Goal: Communication & Community: Answer question/provide support

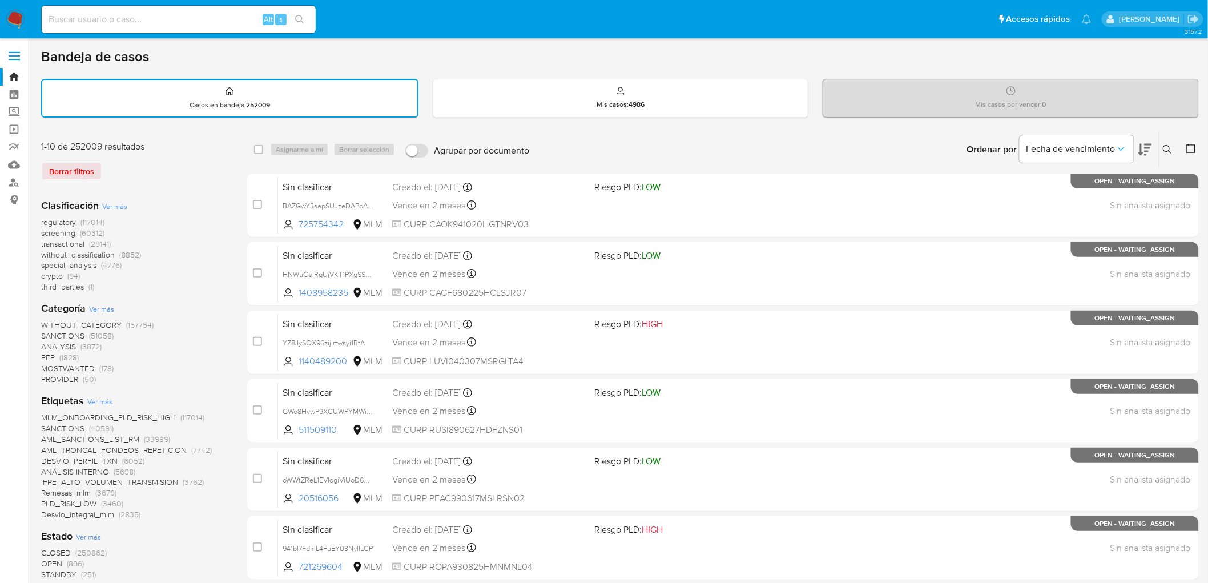
click at [1168, 146] on icon at bounding box center [1167, 149] width 9 height 9
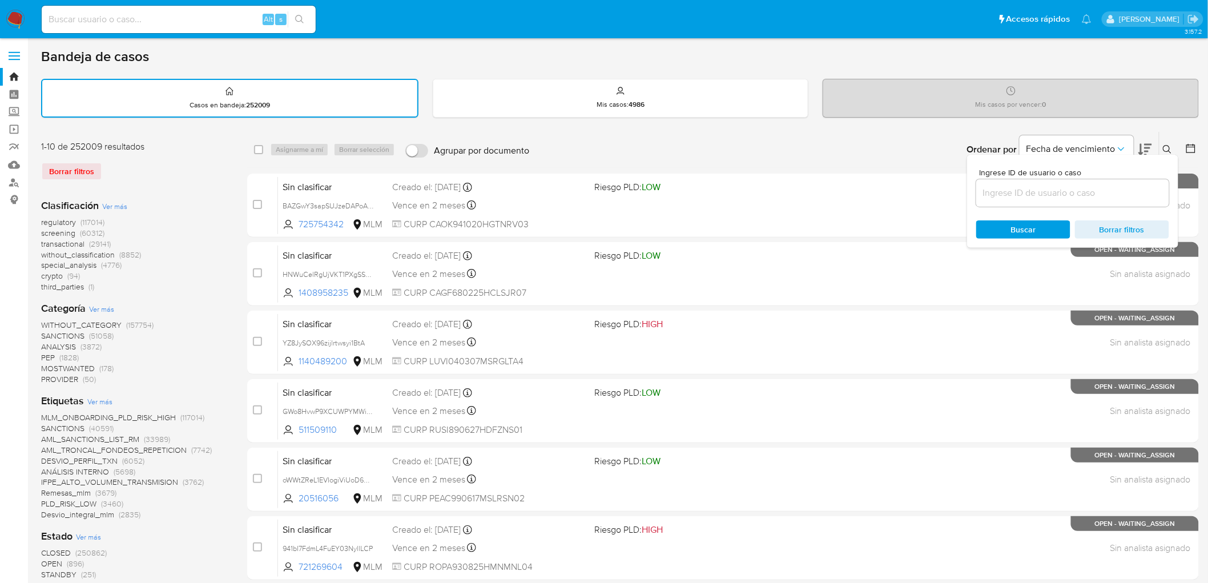
click at [1025, 190] on input at bounding box center [1072, 193] width 193 height 15
type input "1929453944"
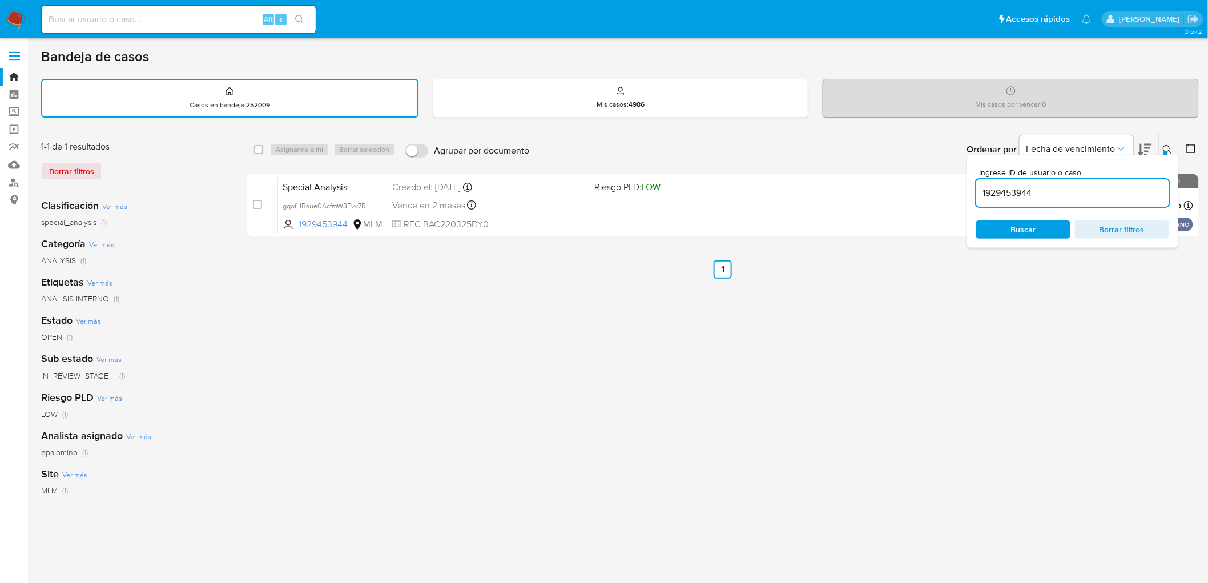
click at [1168, 145] on icon at bounding box center [1167, 149] width 9 height 9
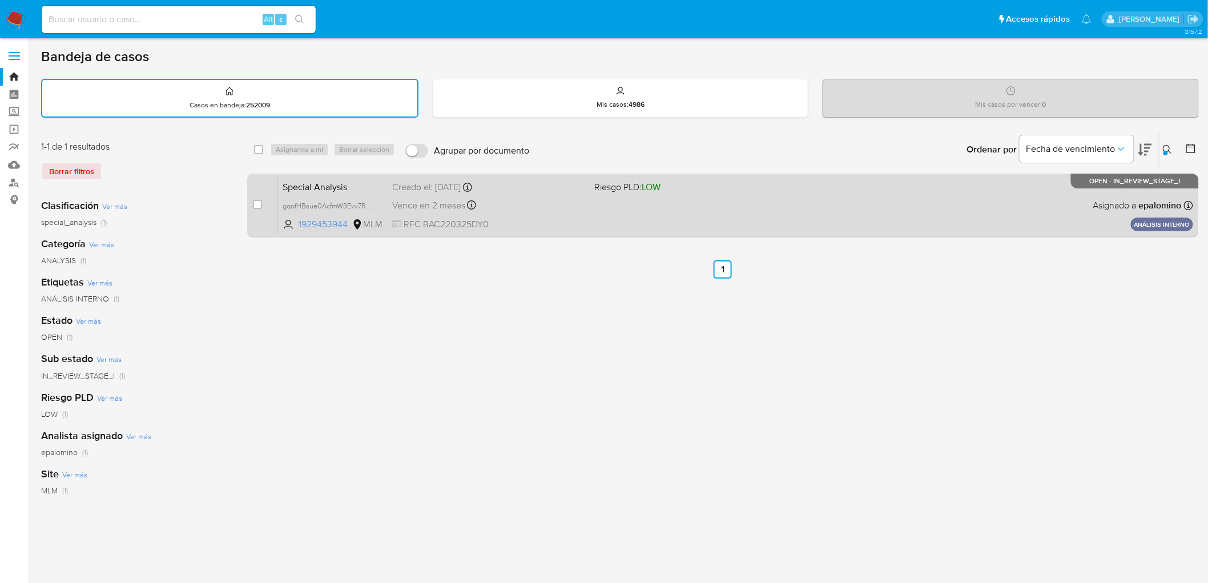
click at [332, 179] on span "Special Analysis" at bounding box center [333, 186] width 100 height 15
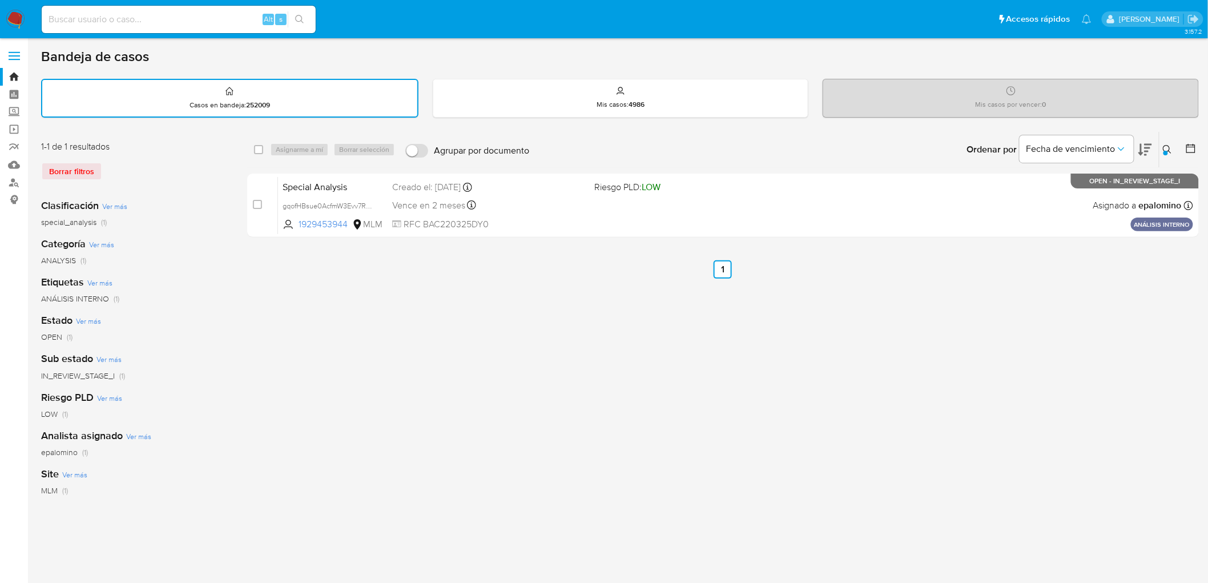
click at [21, 21] on img at bounding box center [15, 19] width 19 height 19
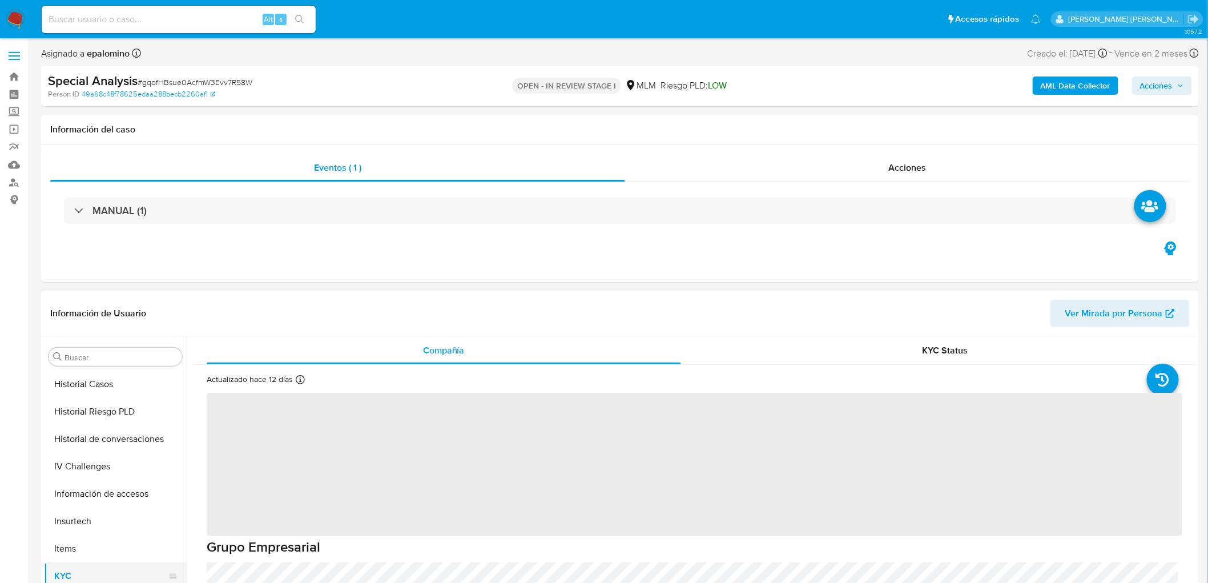
scroll to position [292, 0]
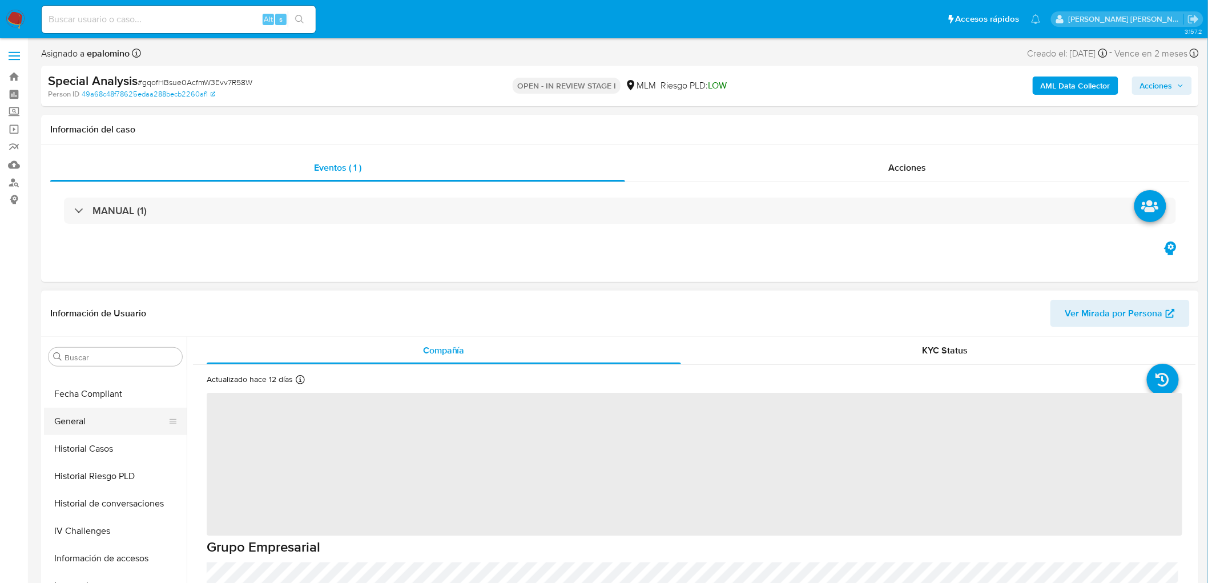
click at [90, 413] on button "General" at bounding box center [111, 421] width 134 height 27
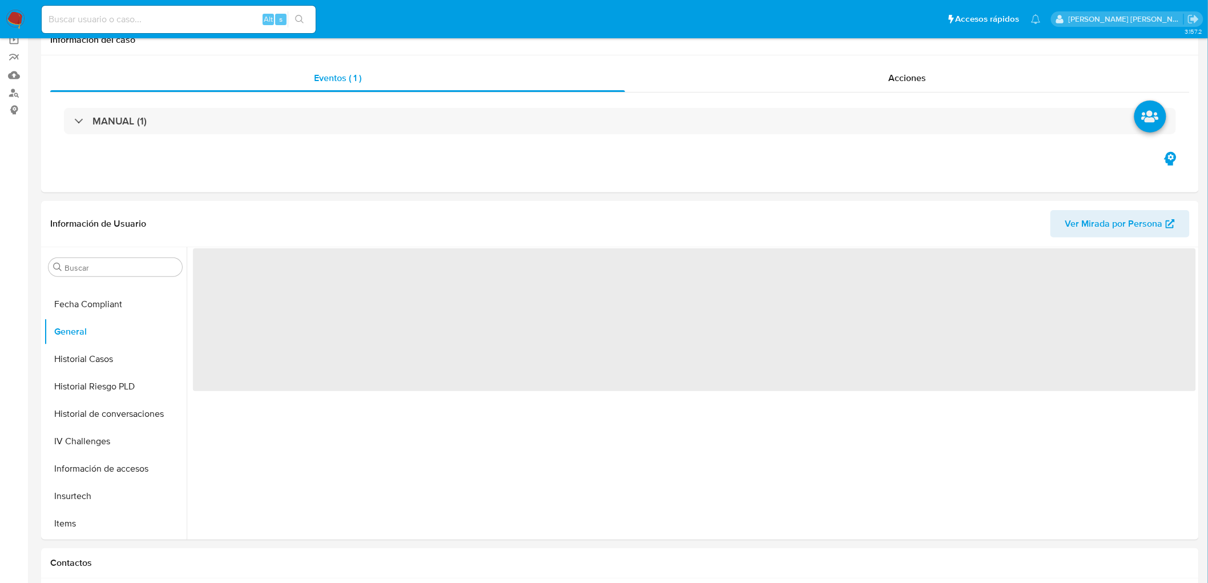
select select "10"
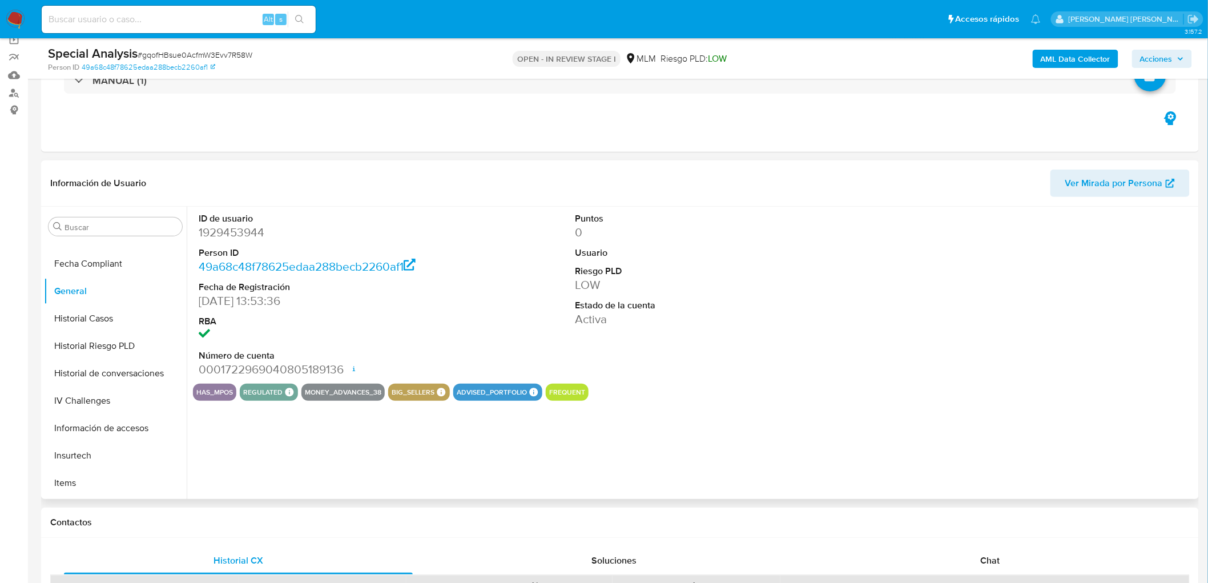
scroll to position [92, 0]
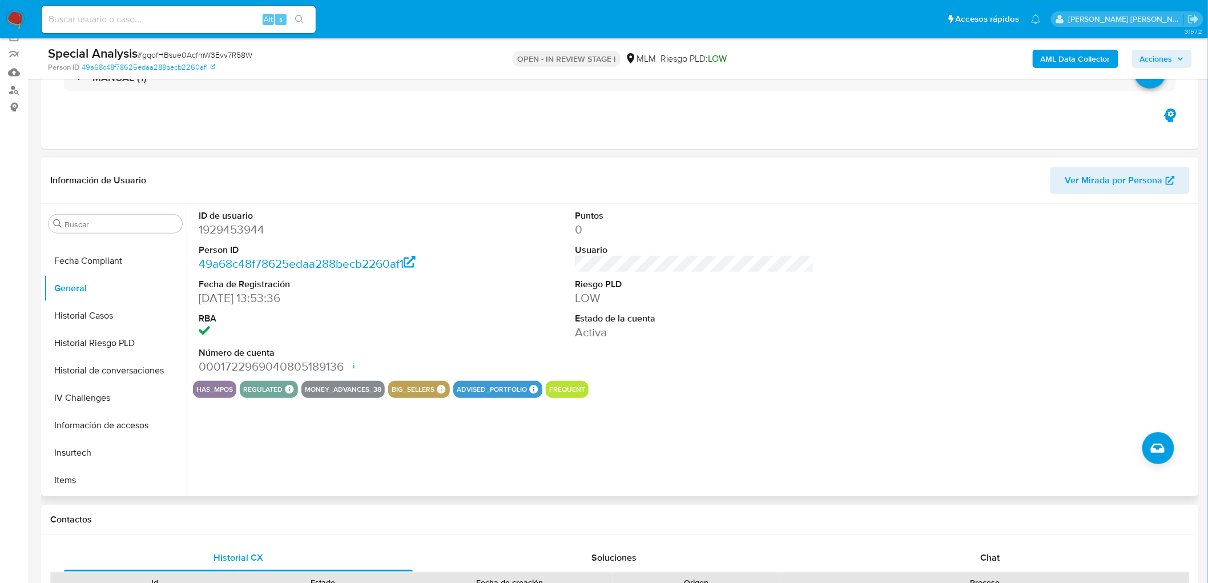
click at [415, 406] on div "ID de usuario 1929453944 Person ID 49a68c48f78625edaa288becb2260af1 Fecha de Re…" at bounding box center [691, 350] width 1009 height 292
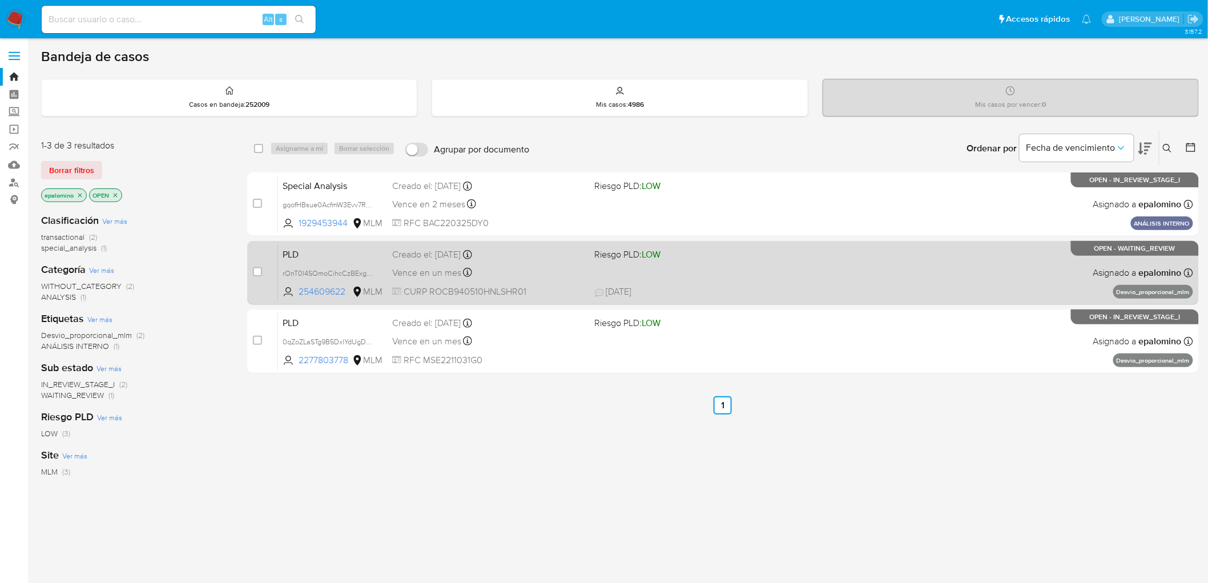
click at [305, 253] on span "PLD" at bounding box center [333, 253] width 100 height 15
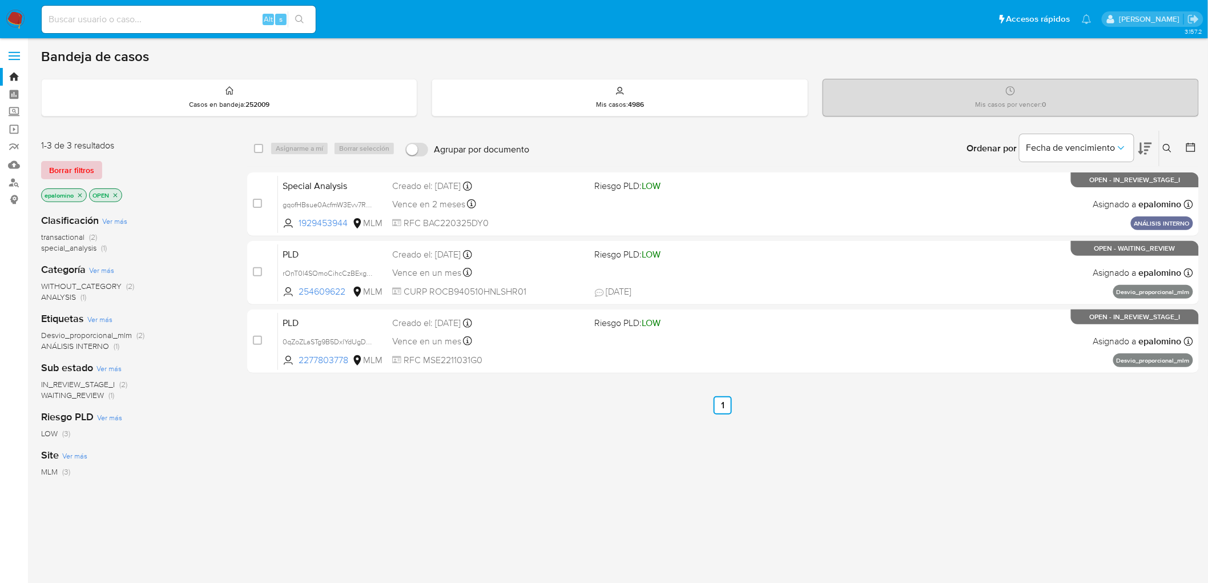
click at [88, 170] on span "Borrar filtros" at bounding box center [71, 170] width 45 height 16
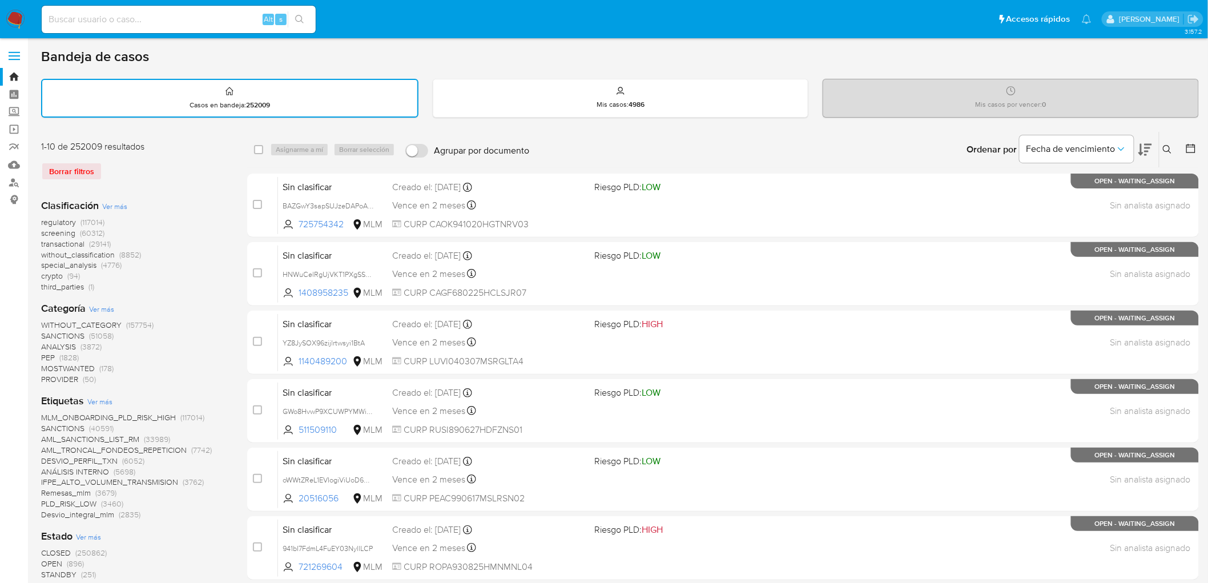
click at [1169, 145] on icon at bounding box center [1167, 149] width 9 height 9
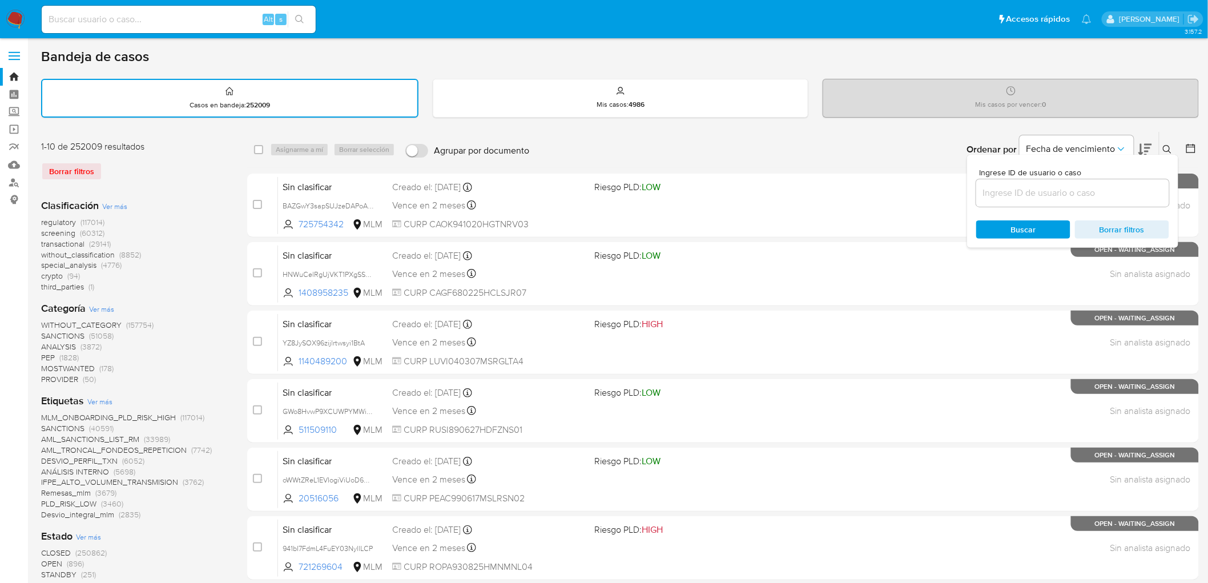
click at [1018, 202] on div at bounding box center [1072, 192] width 193 height 27
click at [1017, 192] on input at bounding box center [1072, 193] width 193 height 15
paste input "254609622"
type input "254609622"
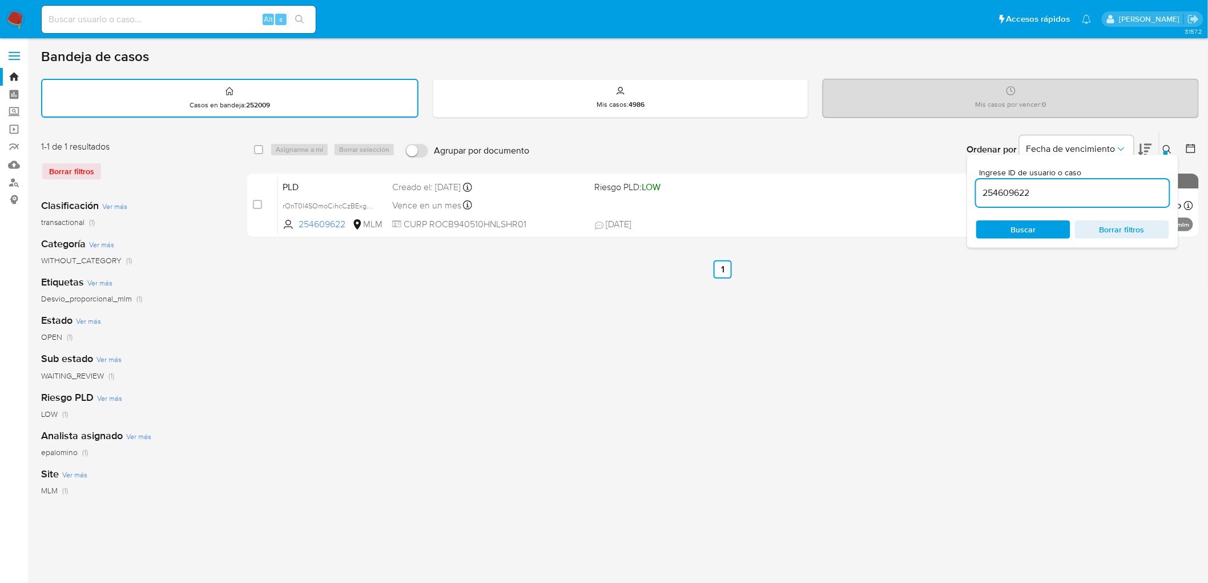
click at [1167, 145] on icon at bounding box center [1167, 149] width 9 height 9
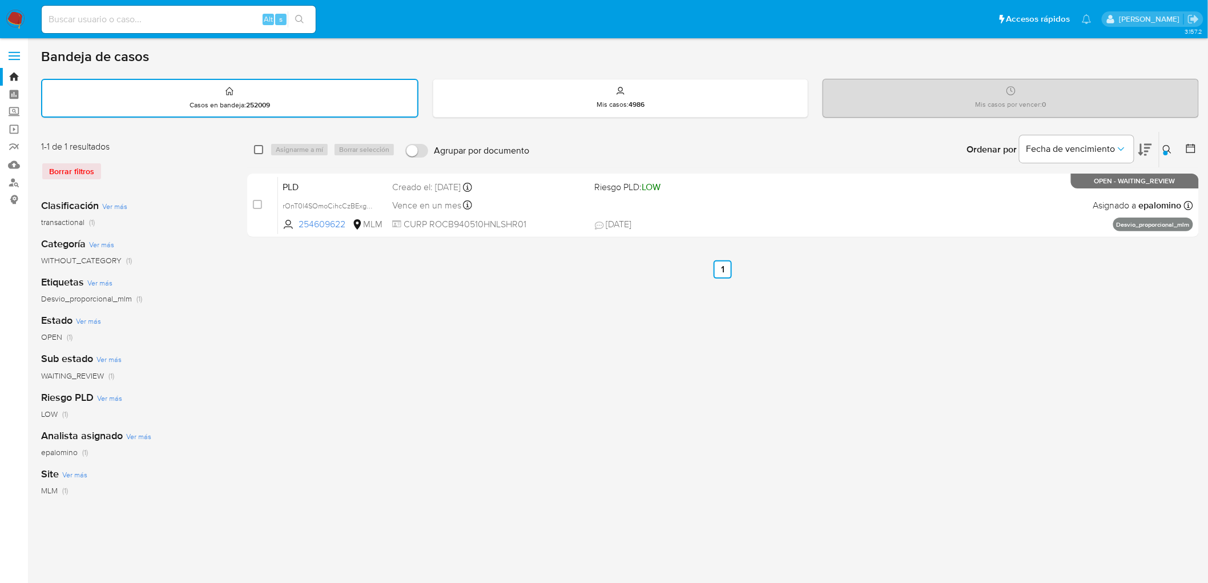
click at [258, 147] on input "checkbox" at bounding box center [258, 149] width 9 height 9
checkbox input "true"
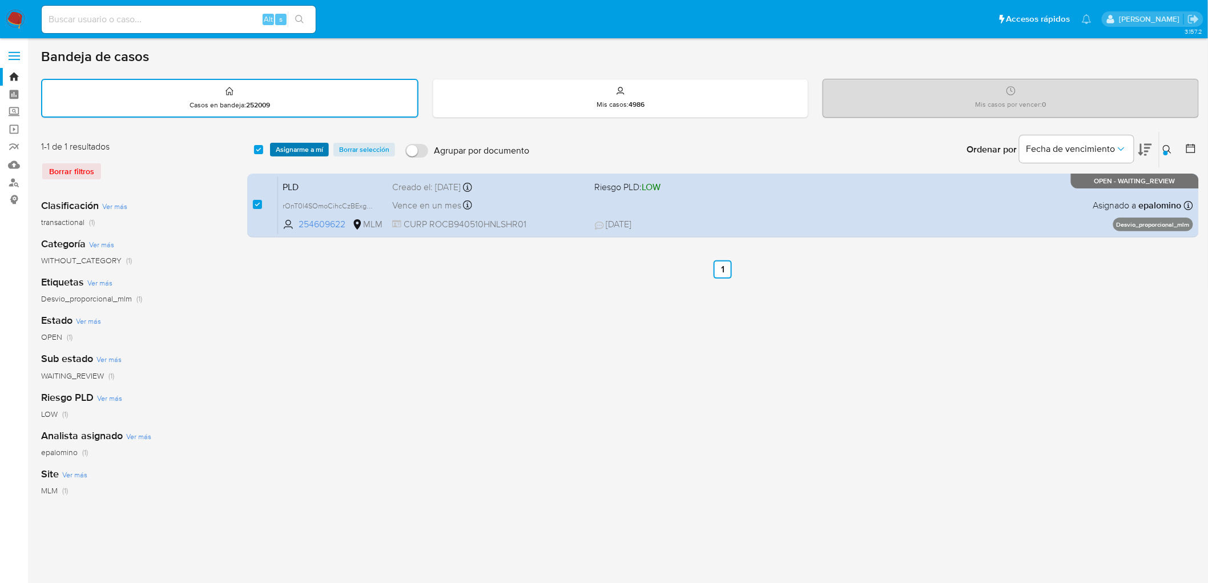
click at [299, 146] on span "Asignarme a mí" at bounding box center [299, 149] width 47 height 11
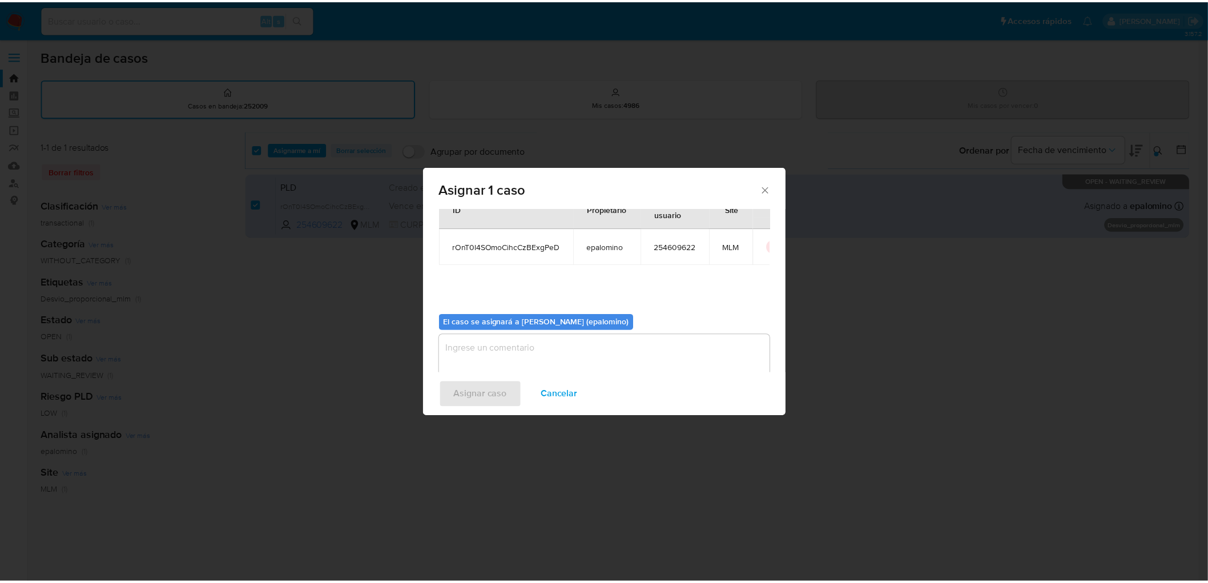
scroll to position [59, 0]
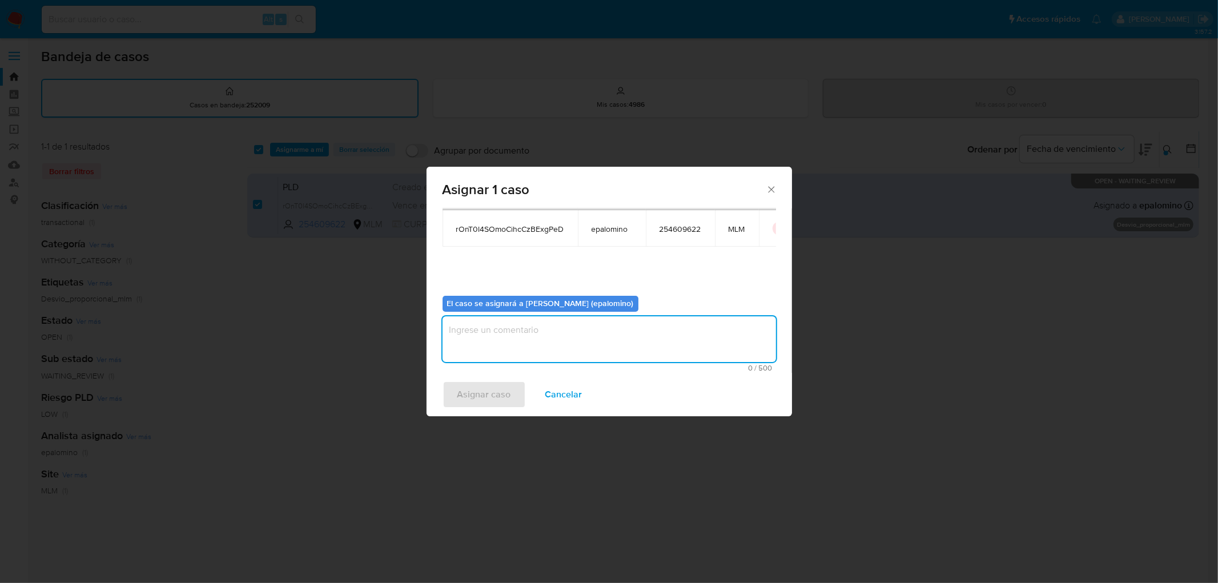
drag, startPoint x: 515, startPoint y: 353, endPoint x: 510, endPoint y: 372, distance: 19.9
click at [514, 353] on textarea "assign-modal" at bounding box center [608, 339] width 333 height 46
type textarea "as"
click at [504, 382] on span "Asignar caso" at bounding box center [484, 394] width 54 height 25
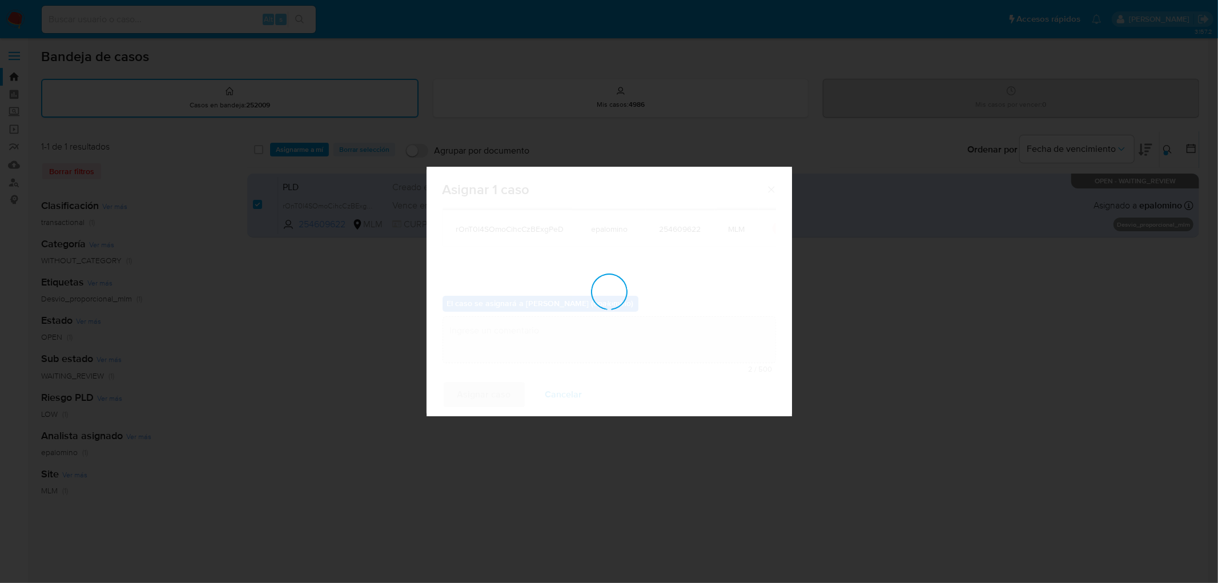
checkbox input "false"
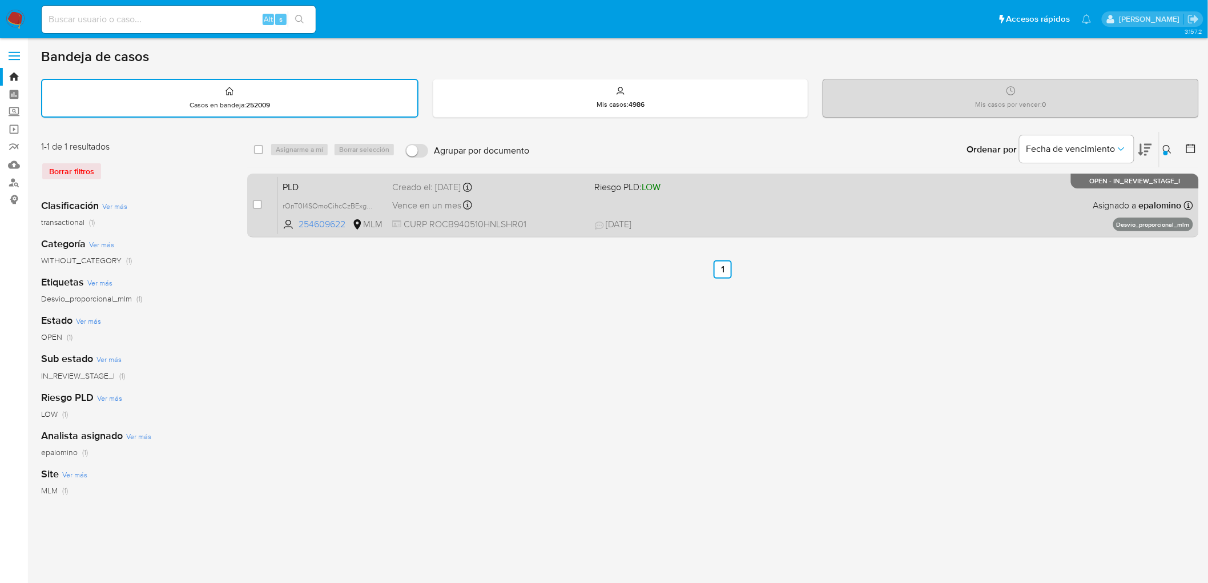
click at [300, 184] on span "PLD" at bounding box center [333, 186] width 100 height 15
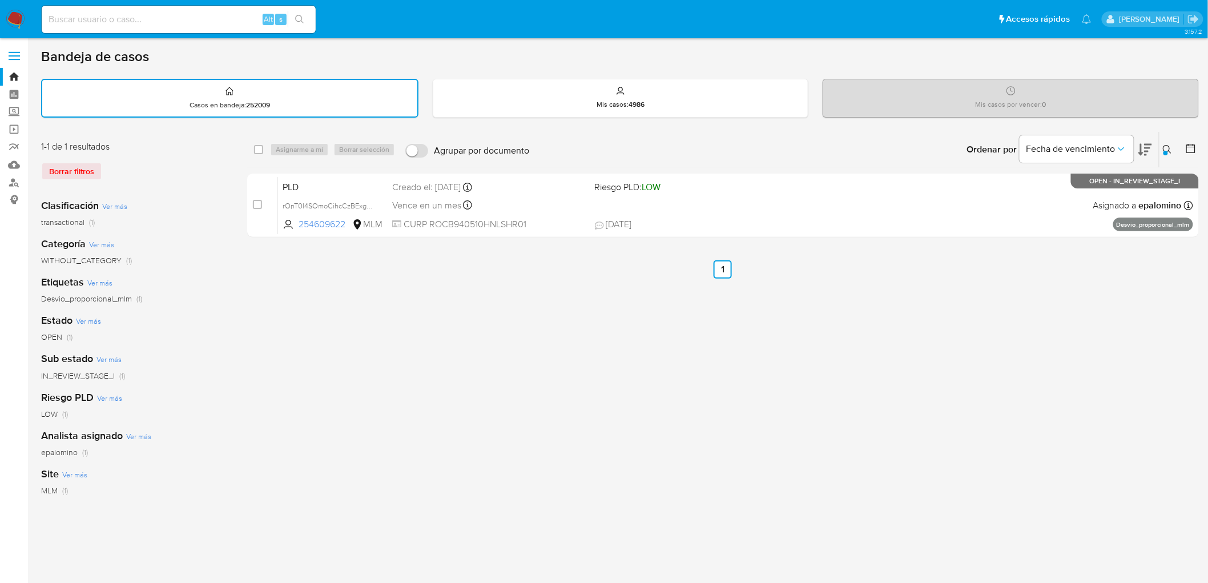
click at [12, 15] on img at bounding box center [15, 19] width 19 height 19
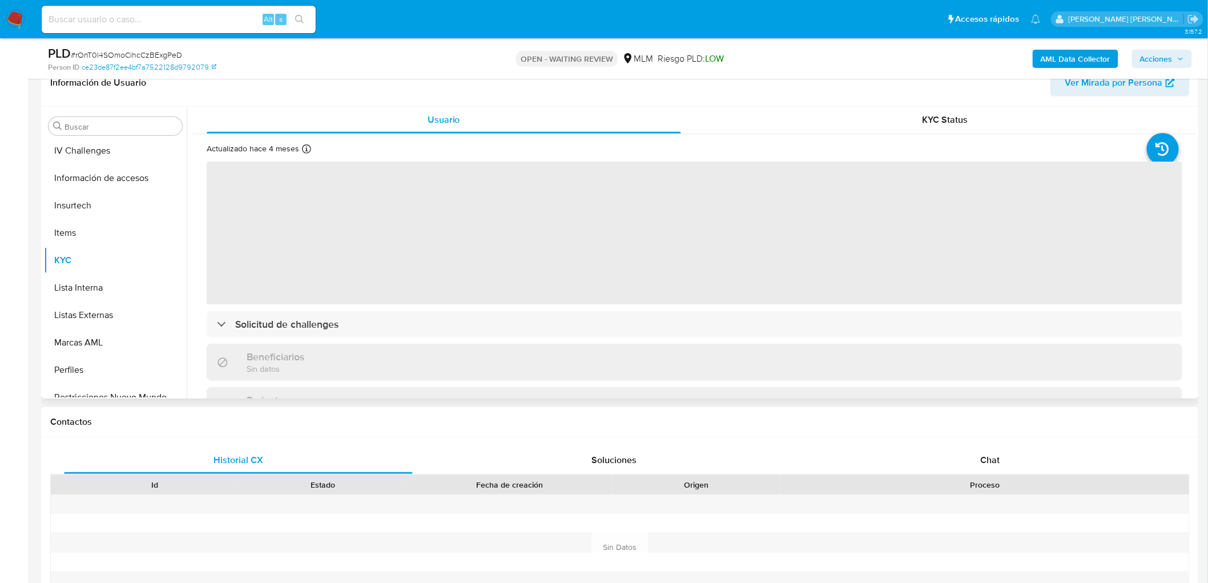
scroll to position [482, 0]
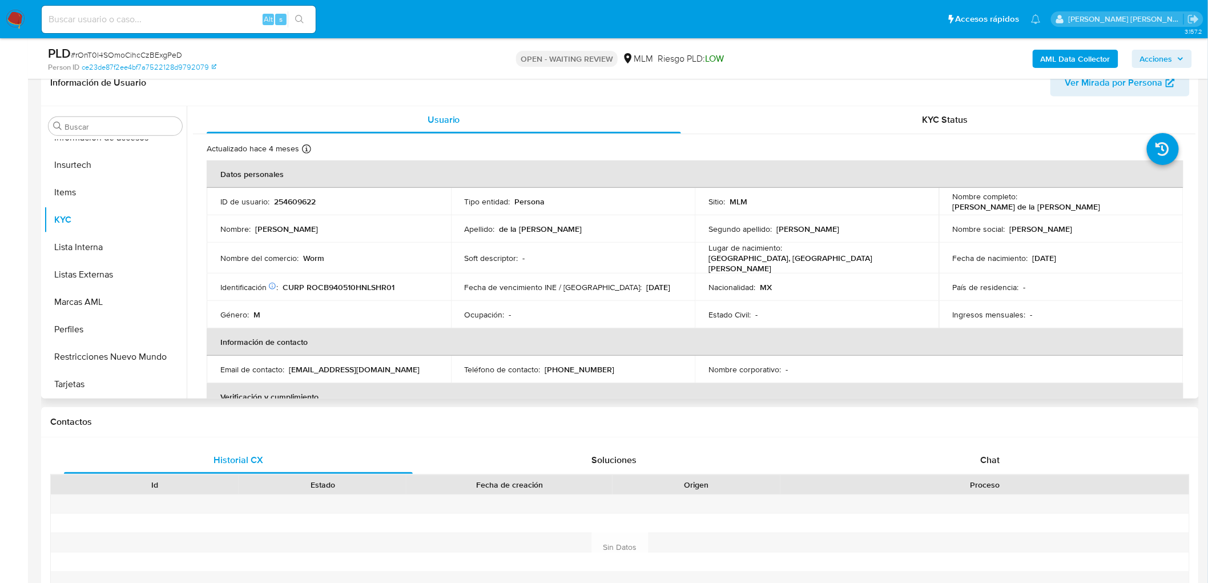
click at [309, 200] on p "254609622" at bounding box center [295, 201] width 42 height 10
select select "10"
click at [309, 200] on p "254609622" at bounding box center [295, 201] width 42 height 10
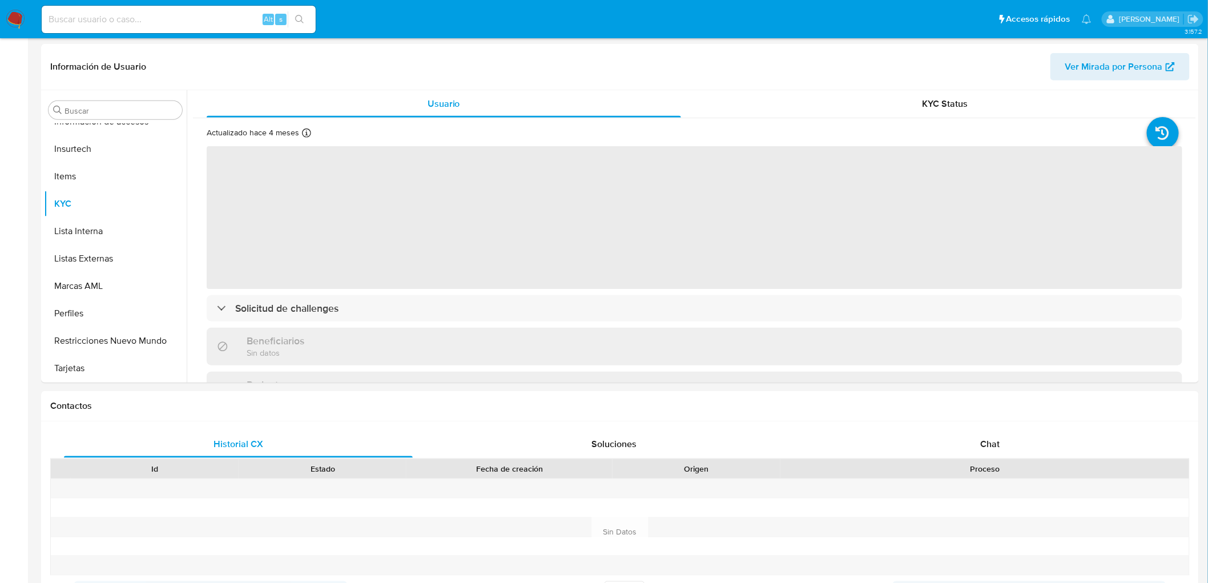
scroll to position [502, 0]
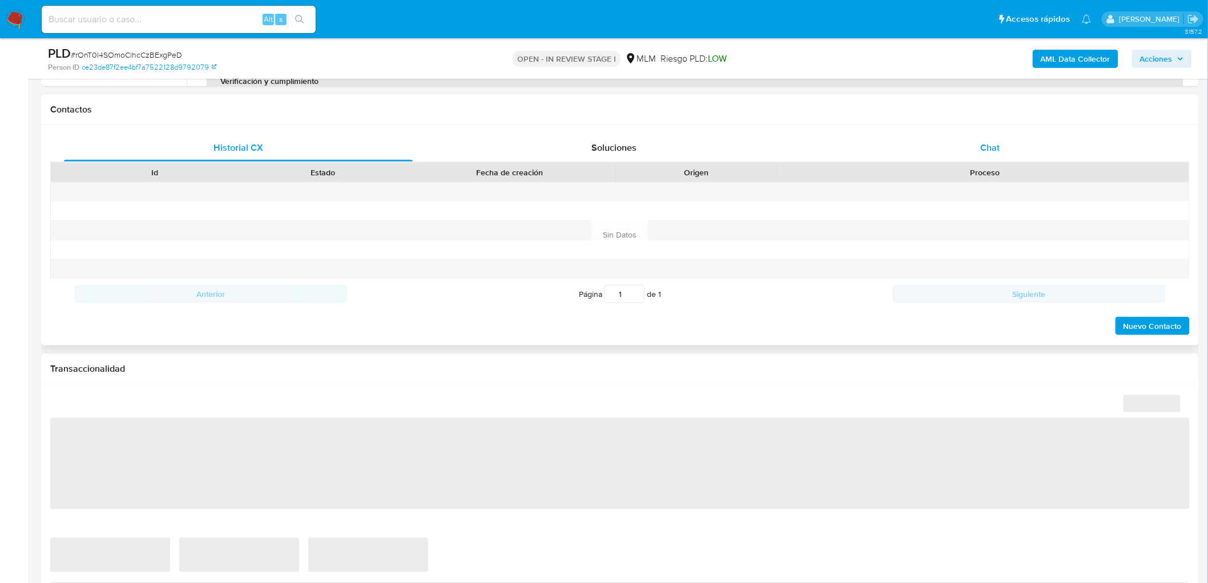
click at [989, 147] on span "Chat" at bounding box center [990, 147] width 19 height 13
select select "10"
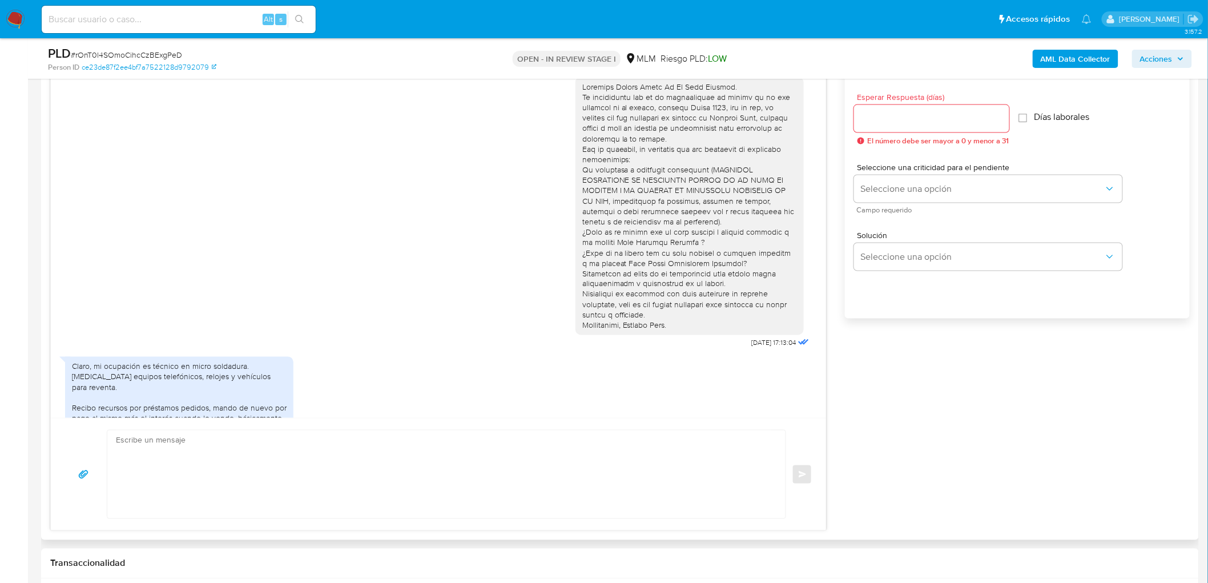
scroll to position [25, 0]
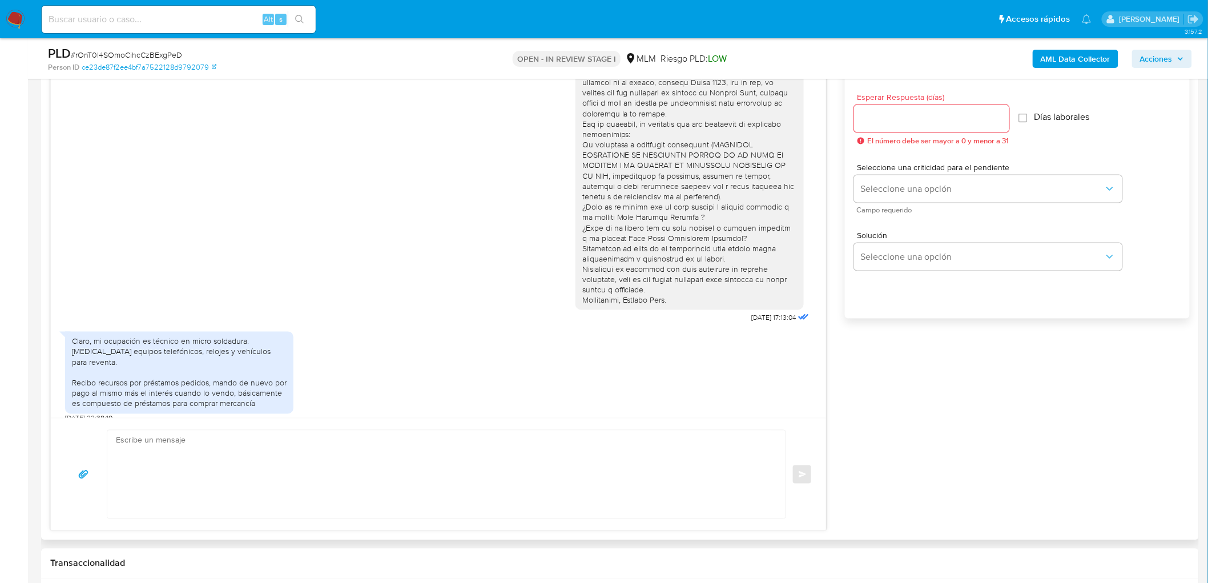
click at [923, 121] on input "Esperar Respuesta (días)" at bounding box center [931, 118] width 155 height 15
type input "0"
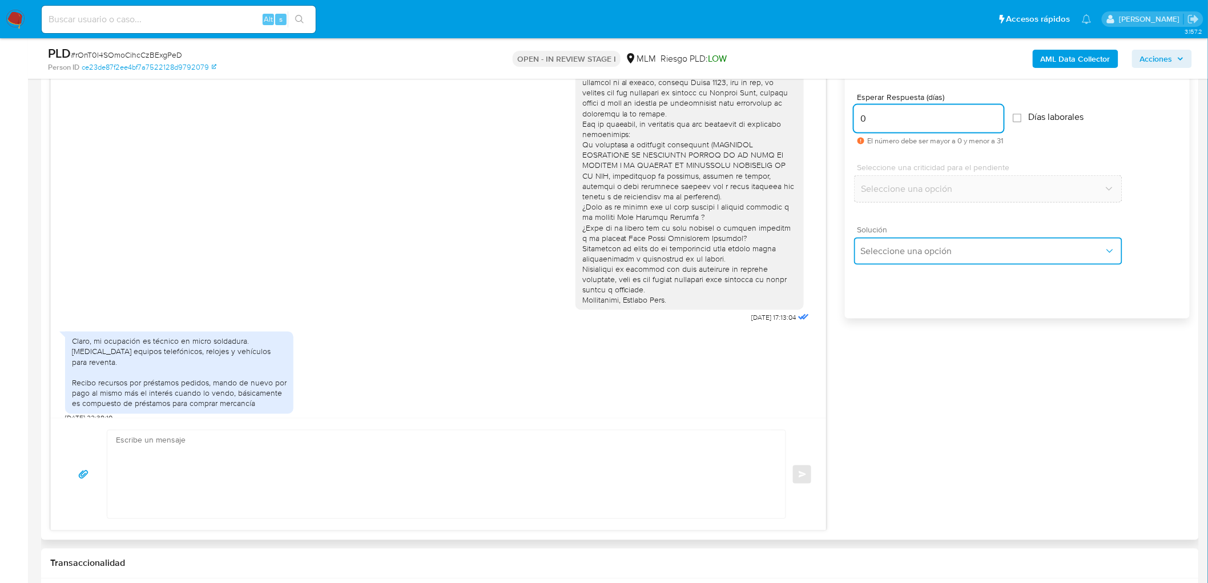
click at [918, 243] on button "Seleccione una opción" at bounding box center [988, 251] width 268 height 27
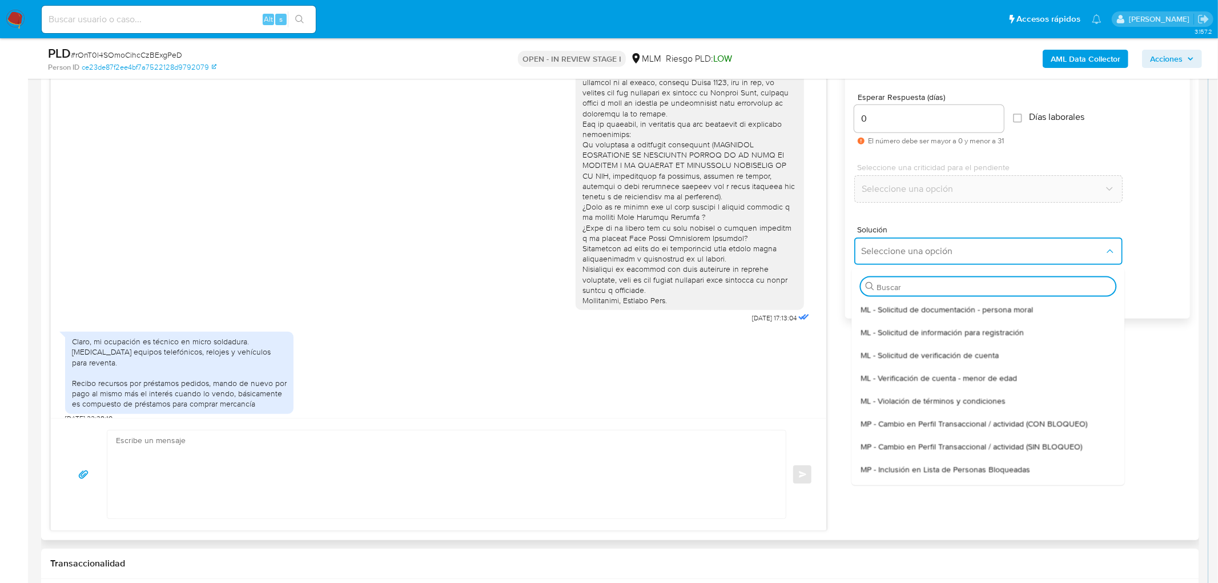
click at [938, 349] on span "ML - Solicitud de verificación de cuenta" at bounding box center [929, 354] width 138 height 10
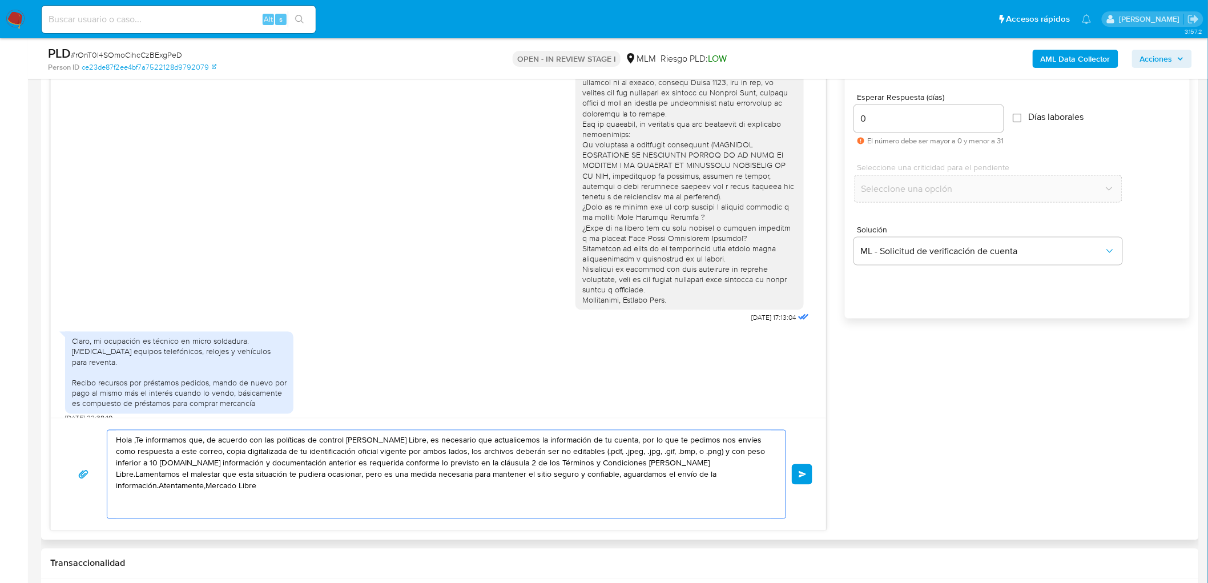
drag, startPoint x: 737, startPoint y: 485, endPoint x: 100, endPoint y: 427, distance: 639.3
click at [100, 427] on div "Hola ,Te informamos que, de acuerdo con las políticas de control de Mercado Lib…" at bounding box center [438, 474] width 775 height 112
paste textarea "Agradecemos mucho tus respuestas. Para la institución es importante conocer a s…"
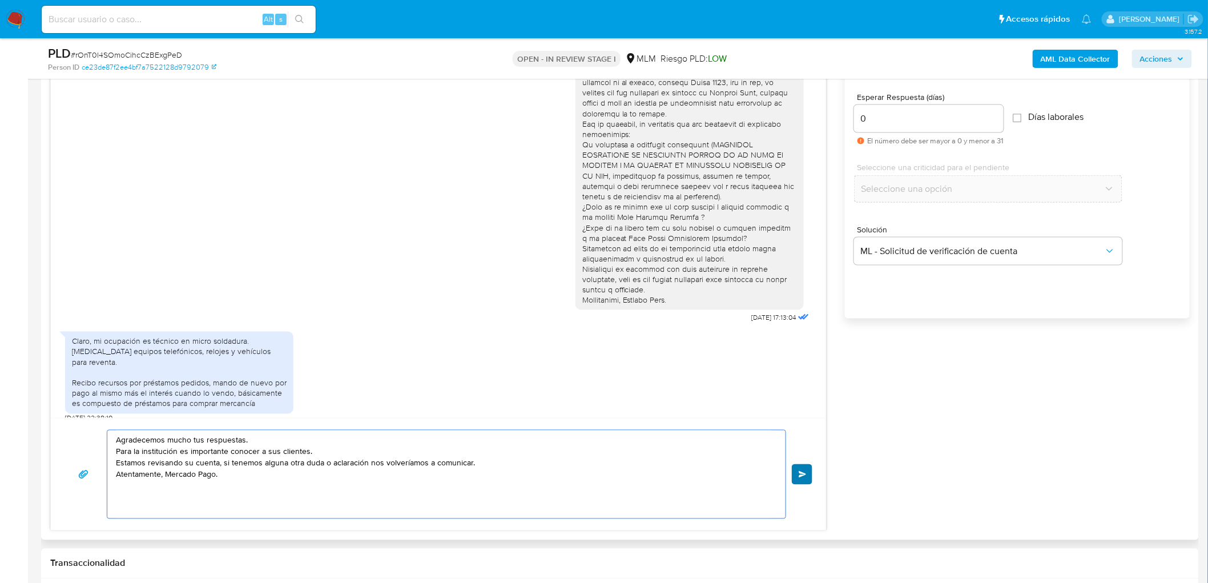
type textarea "Agradecemos mucho tus respuestas. Para la institución es importante conocer a s…"
click at [806, 478] on span "Enviar" at bounding box center [803, 474] width 8 height 7
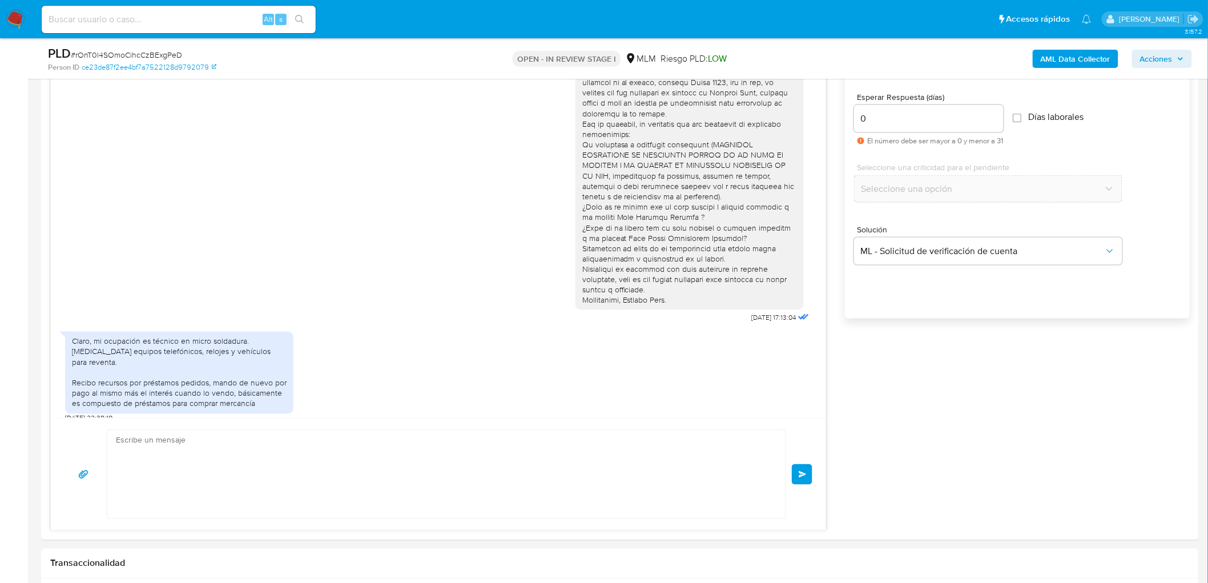
scroll to position [110, 0]
